Goal: Find specific page/section: Find specific page/section

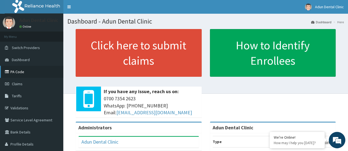
click at [33, 69] on link "PA Code" at bounding box center [31, 72] width 63 height 12
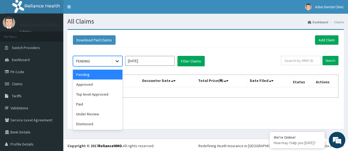
click at [118, 59] on icon at bounding box center [116, 61] width 5 height 5
click at [102, 84] on div "Approved" at bounding box center [97, 85] width 49 height 10
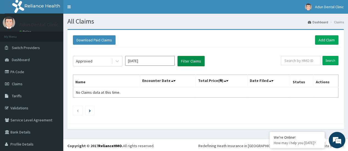
click at [186, 63] on button "Filter Claims" at bounding box center [190, 61] width 27 height 10
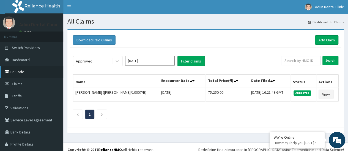
click at [22, 71] on link "PA Code" at bounding box center [31, 72] width 63 height 12
